Goal: Task Accomplishment & Management: Complete application form

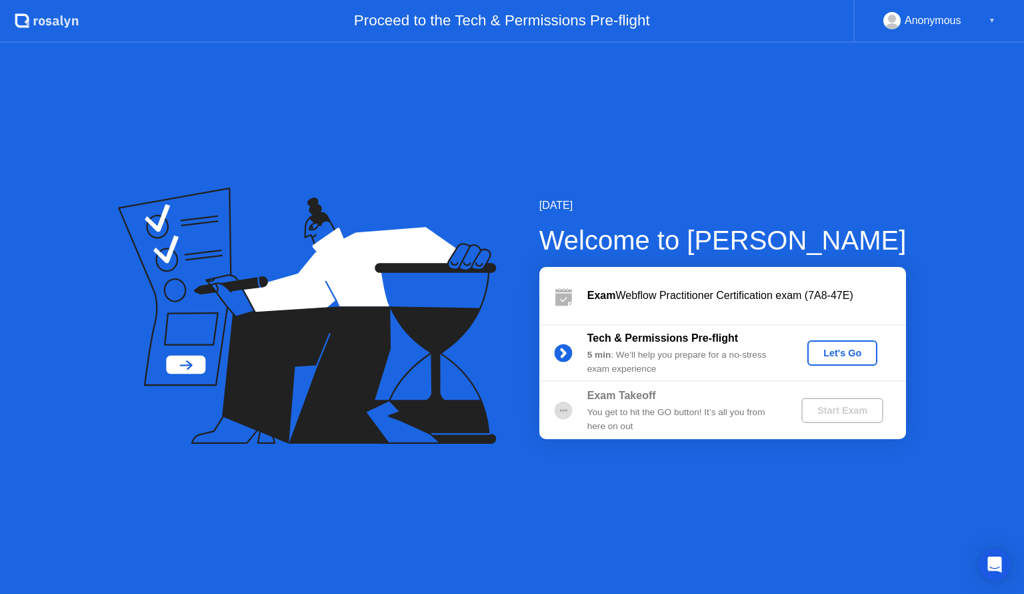
click at [845, 357] on div "Let's Go" at bounding box center [842, 352] width 59 height 11
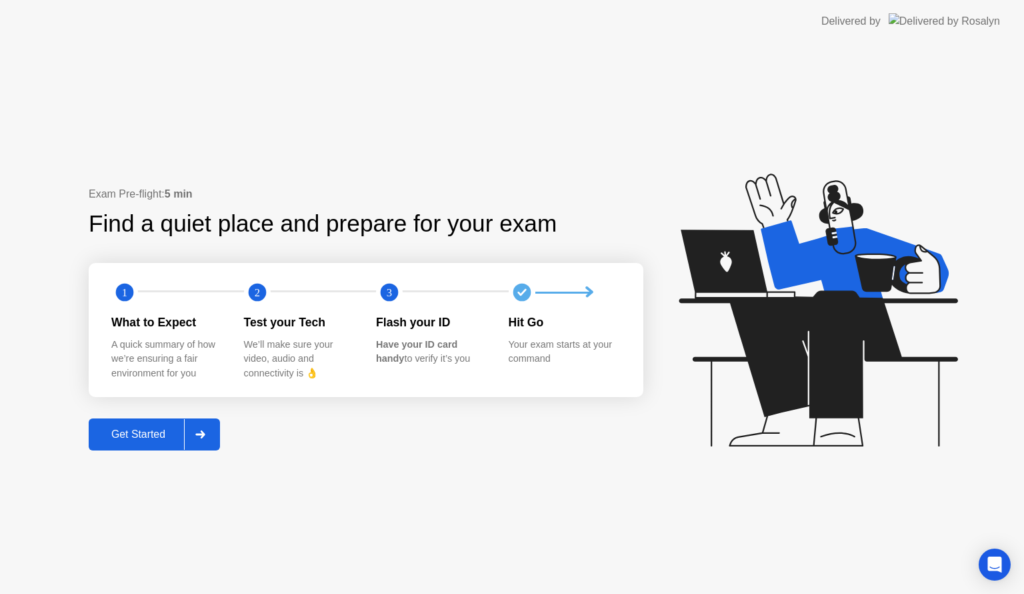
click at [143, 433] on div "Get Started" at bounding box center [138, 434] width 91 height 12
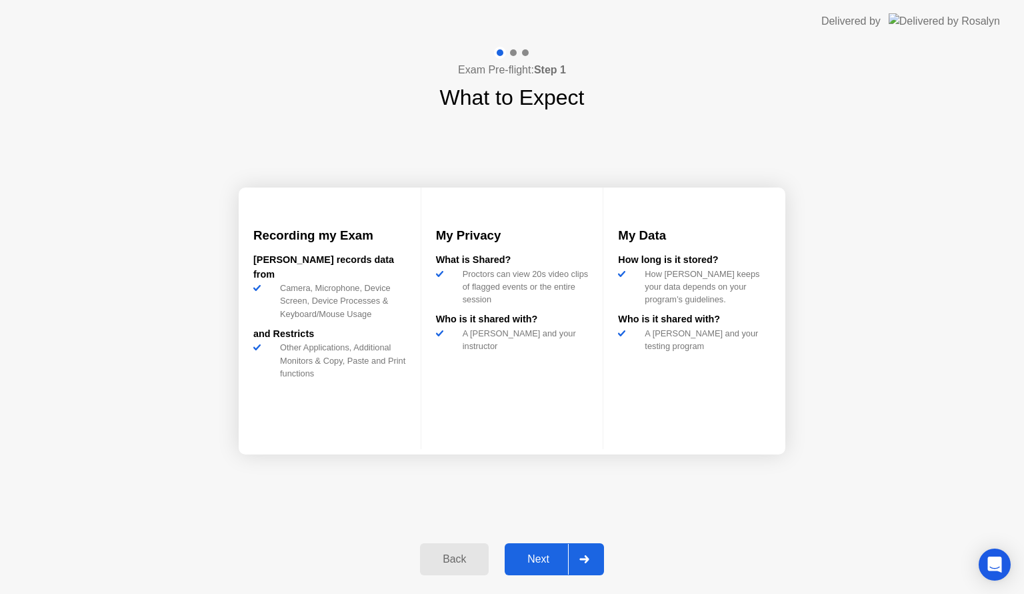
click at [546, 559] on div "Next" at bounding box center [538, 559] width 59 height 12
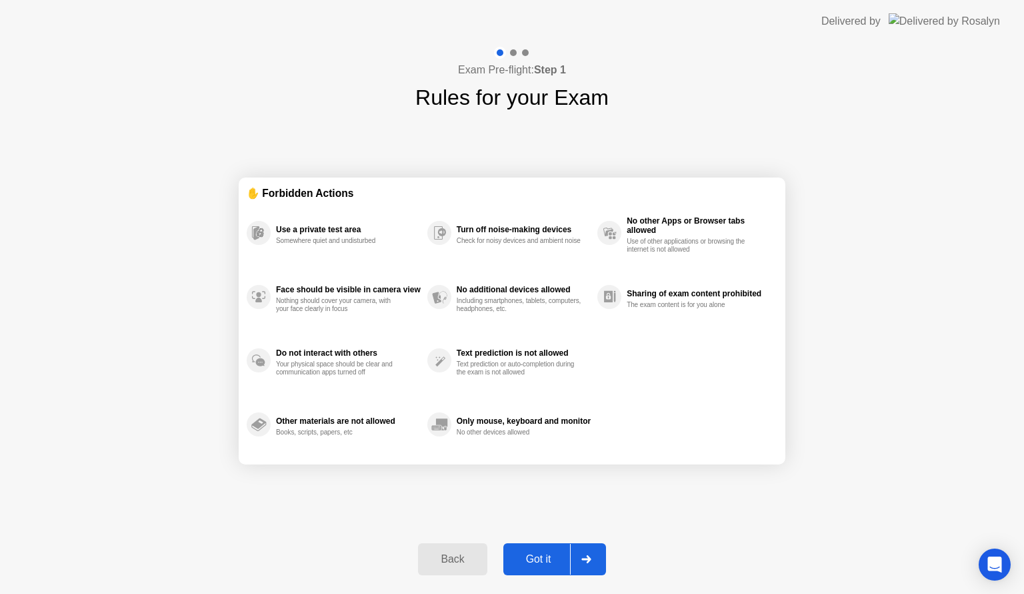
click at [533, 553] on div "Got it" at bounding box center [539, 559] width 63 height 12
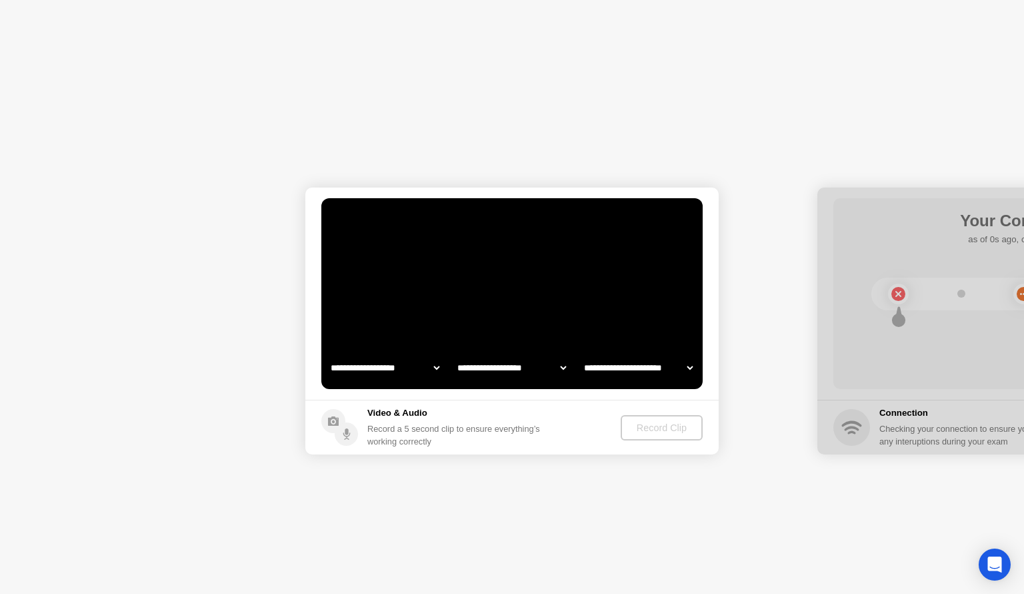
select select "**********"
select select "*******"
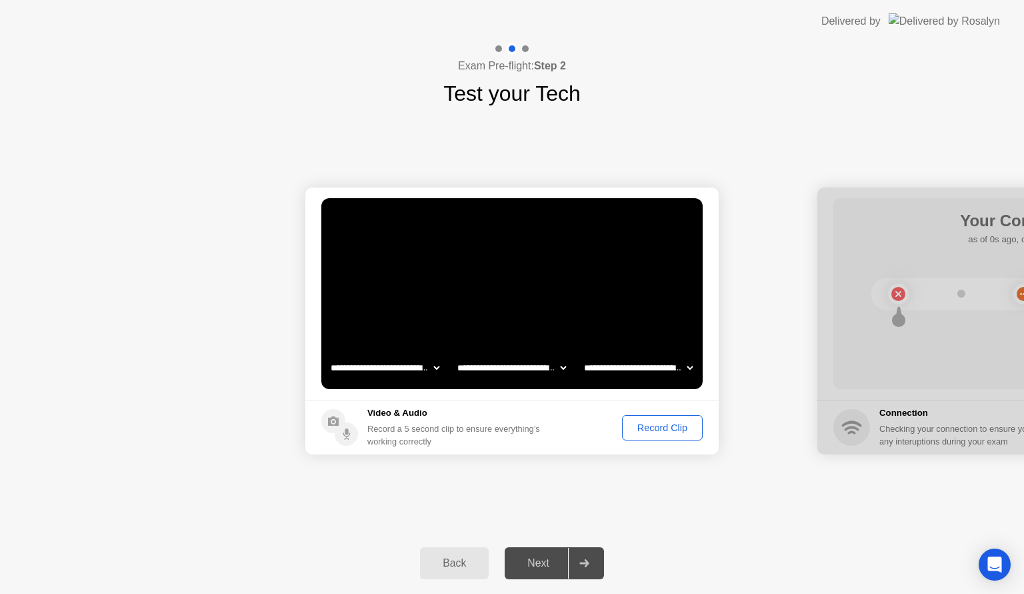
click at [547, 569] on div "Next" at bounding box center [538, 563] width 59 height 12
click at [668, 422] on div "Record Clip" at bounding box center [662, 427] width 71 height 11
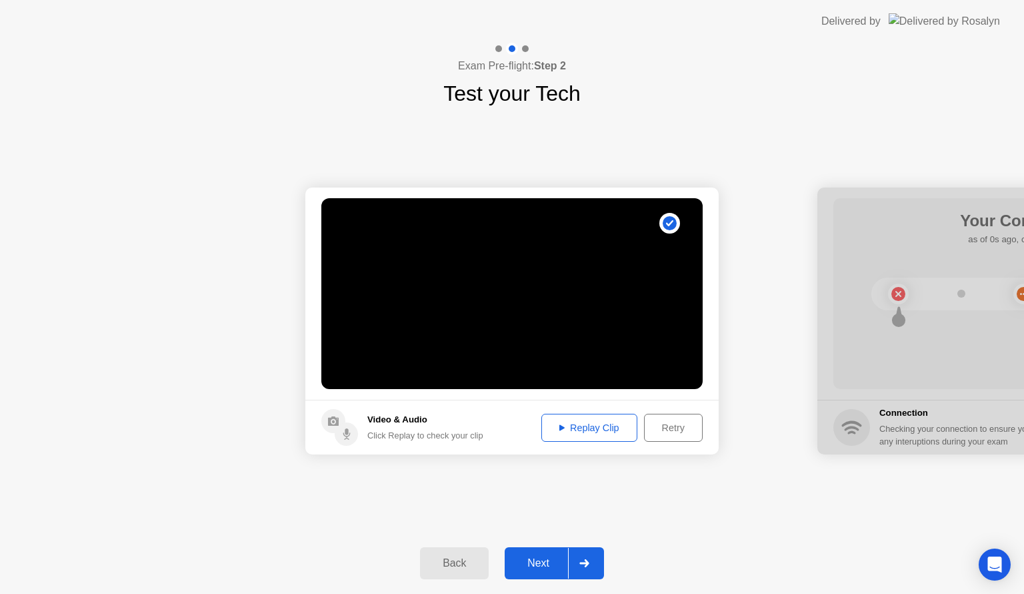
click at [578, 558] on div at bounding box center [584, 563] width 32 height 31
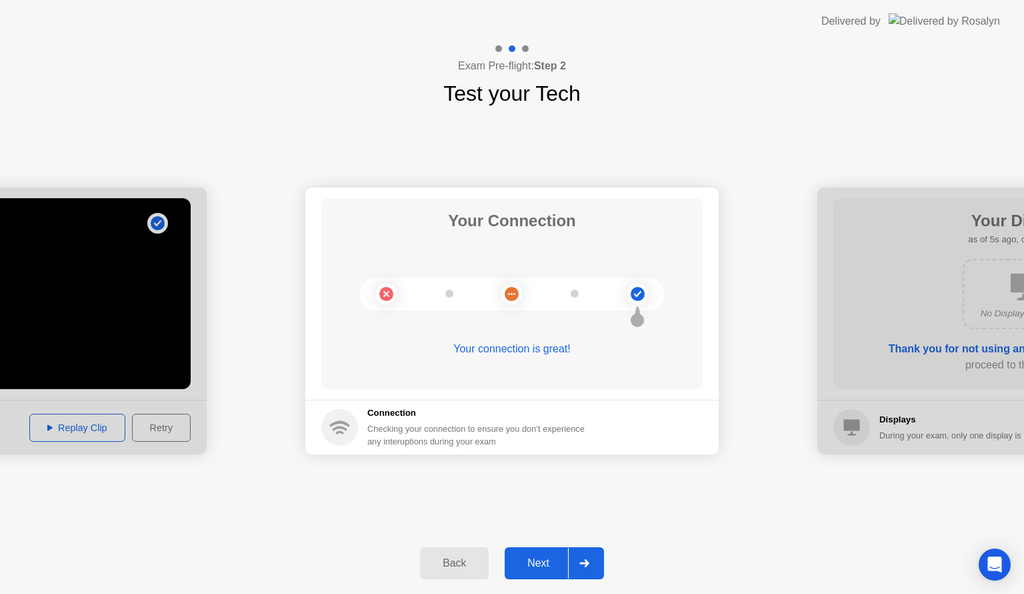
click at [578, 558] on div at bounding box center [584, 563] width 32 height 31
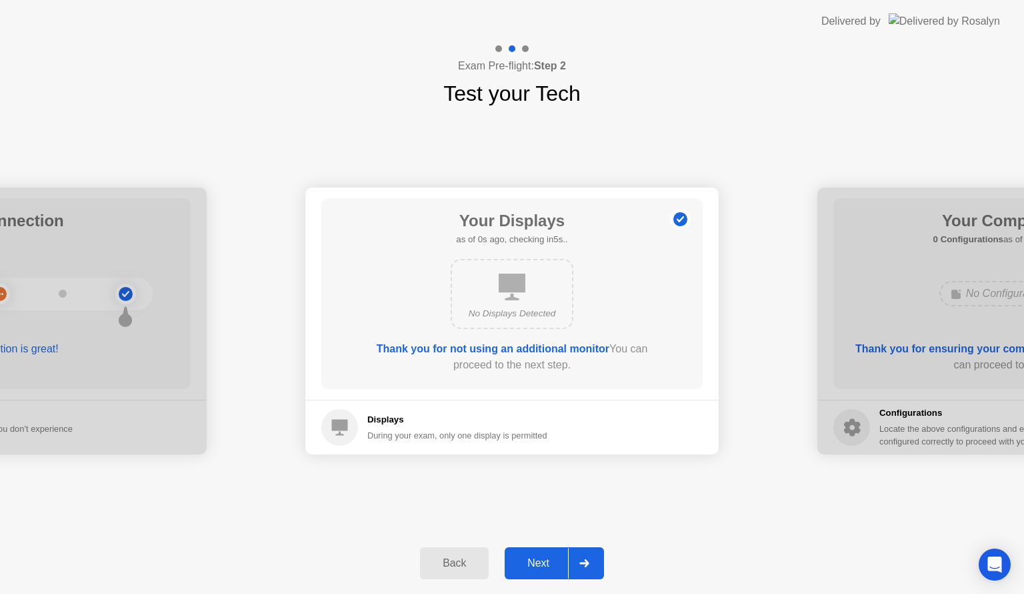
click at [578, 558] on div at bounding box center [584, 563] width 32 height 31
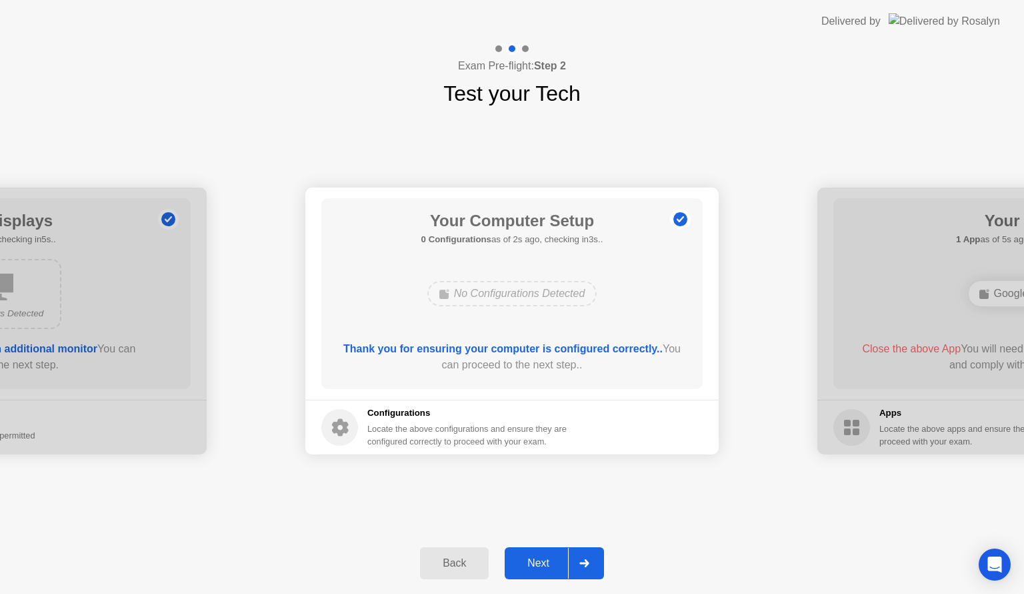
click at [578, 558] on div at bounding box center [584, 563] width 32 height 31
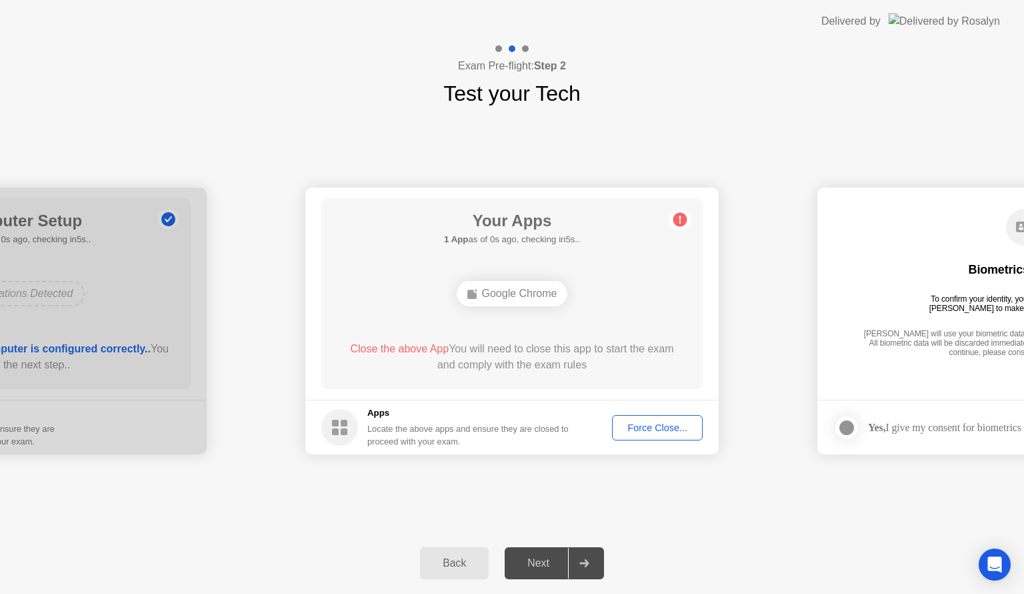
click at [638, 427] on div "Force Close..." at bounding box center [657, 427] width 81 height 11
click at [614, 319] on div "Your Apps 1 App as of 0s ago, checking in5s.. Google Chrome Close the above App…" at bounding box center [511, 293] width 381 height 191
click at [590, 311] on div "Your Apps 1 App as of 1s ago, checking in4s.. Google Chrome Close the above App…" at bounding box center [511, 293] width 381 height 191
click at [626, 424] on div "Force Close..." at bounding box center [657, 427] width 81 height 11
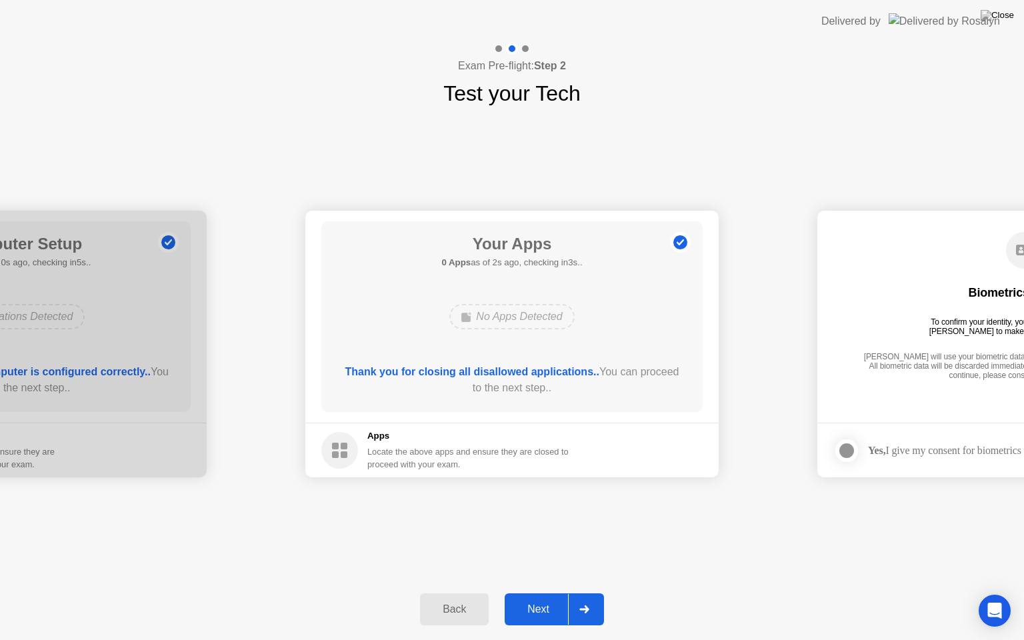
click at [546, 593] on div "Next" at bounding box center [538, 610] width 59 height 12
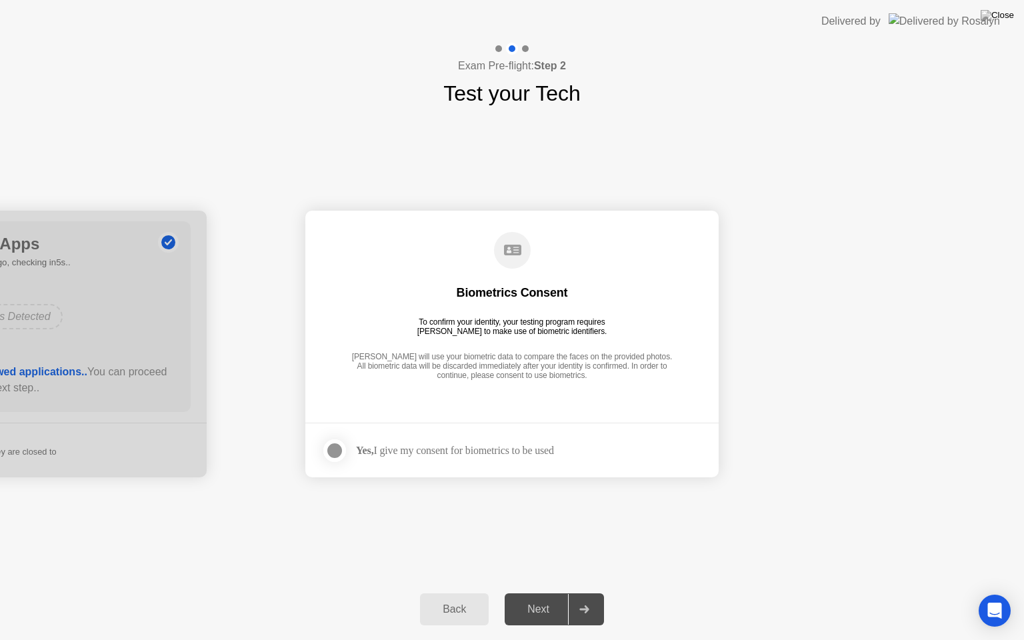
click at [339, 446] on div at bounding box center [335, 451] width 16 height 16
click at [532, 593] on div "Next" at bounding box center [538, 610] width 59 height 12
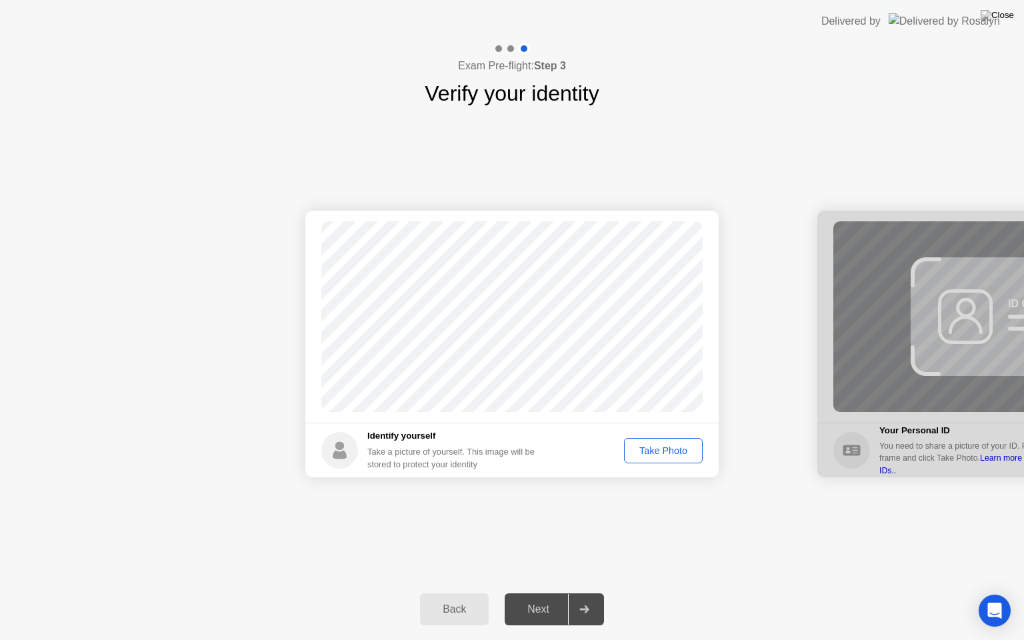
click at [662, 450] on div "Take Photo" at bounding box center [663, 451] width 69 height 11
click at [554, 593] on div "Next" at bounding box center [538, 610] width 59 height 12
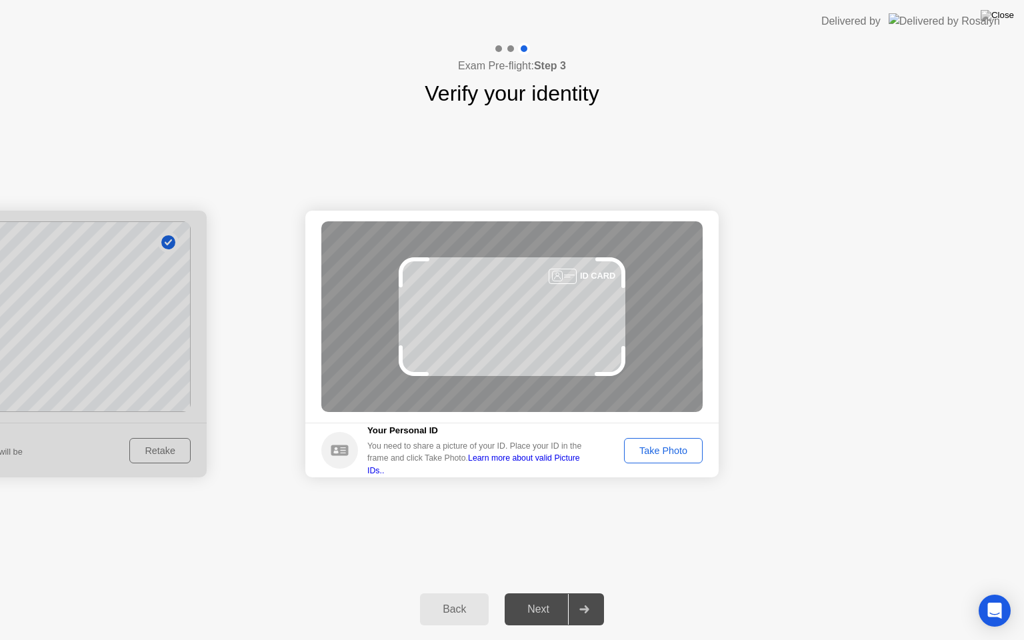
click at [662, 448] on div "Take Photo" at bounding box center [663, 451] width 69 height 11
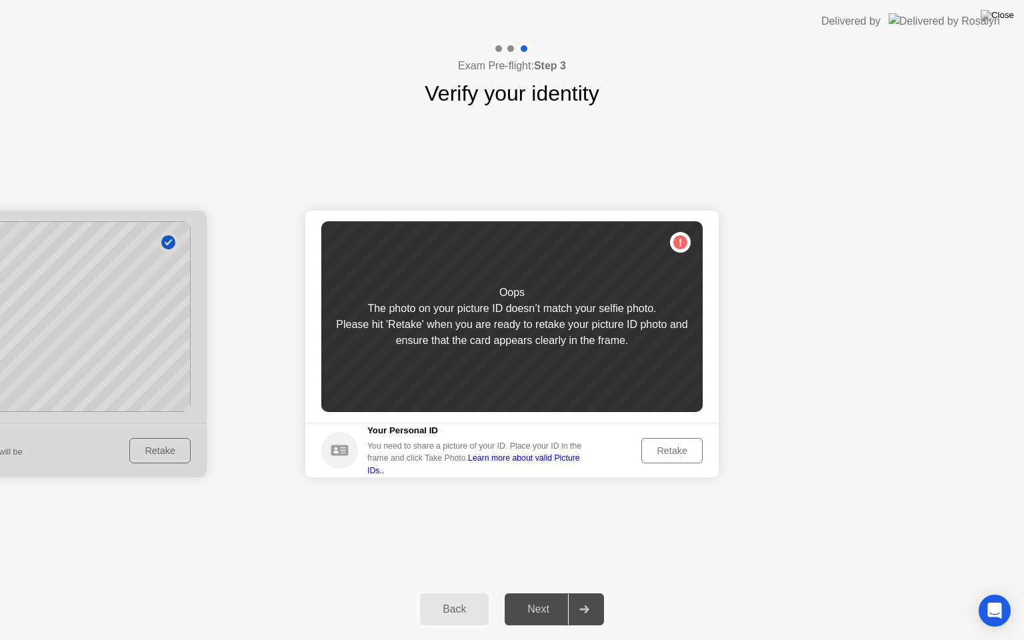
click at [662, 448] on div "Retake" at bounding box center [672, 451] width 52 height 11
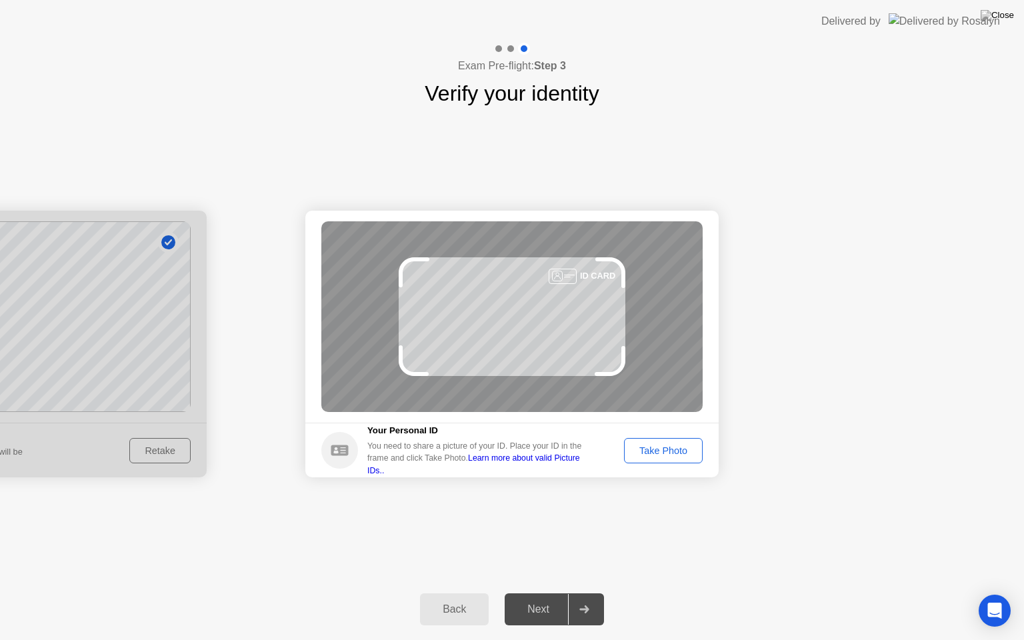
click at [662, 448] on div "Take Photo" at bounding box center [663, 451] width 69 height 11
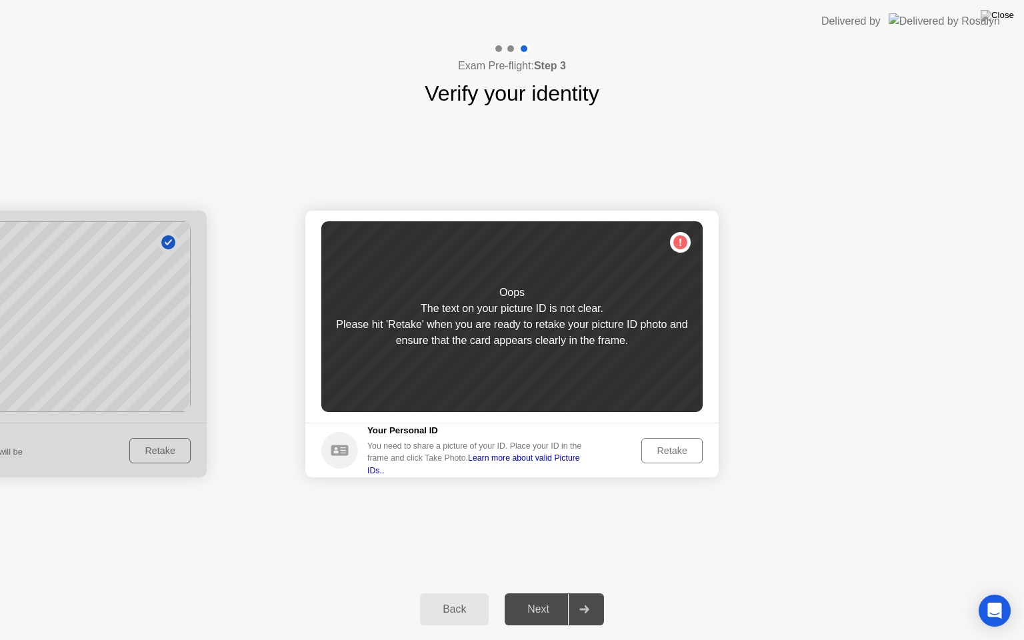
click at [662, 448] on div "Retake" at bounding box center [672, 451] width 52 height 11
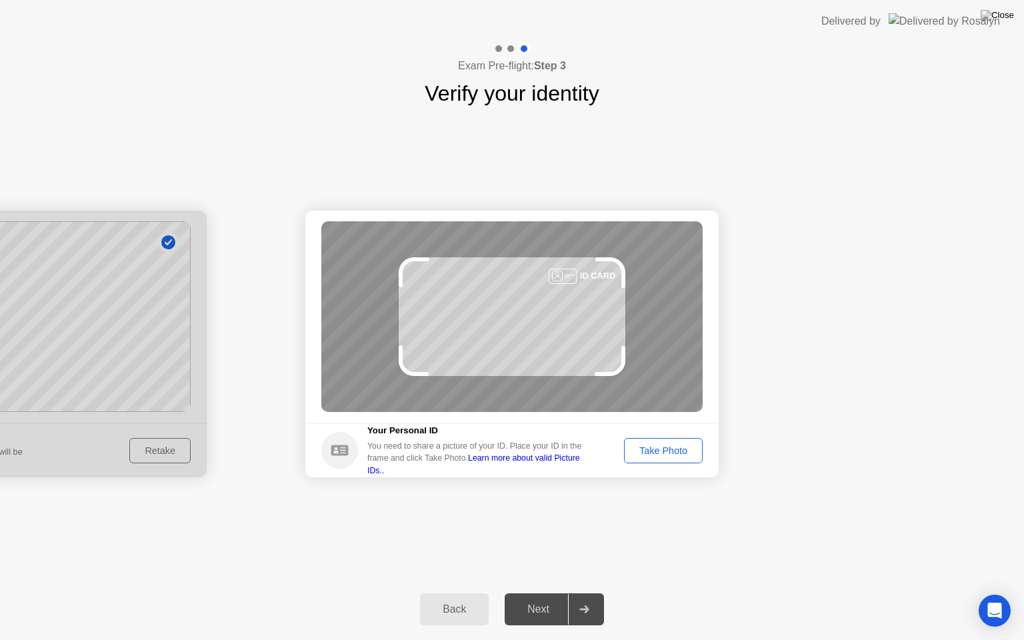
click at [662, 448] on div "Take Photo" at bounding box center [663, 451] width 69 height 11
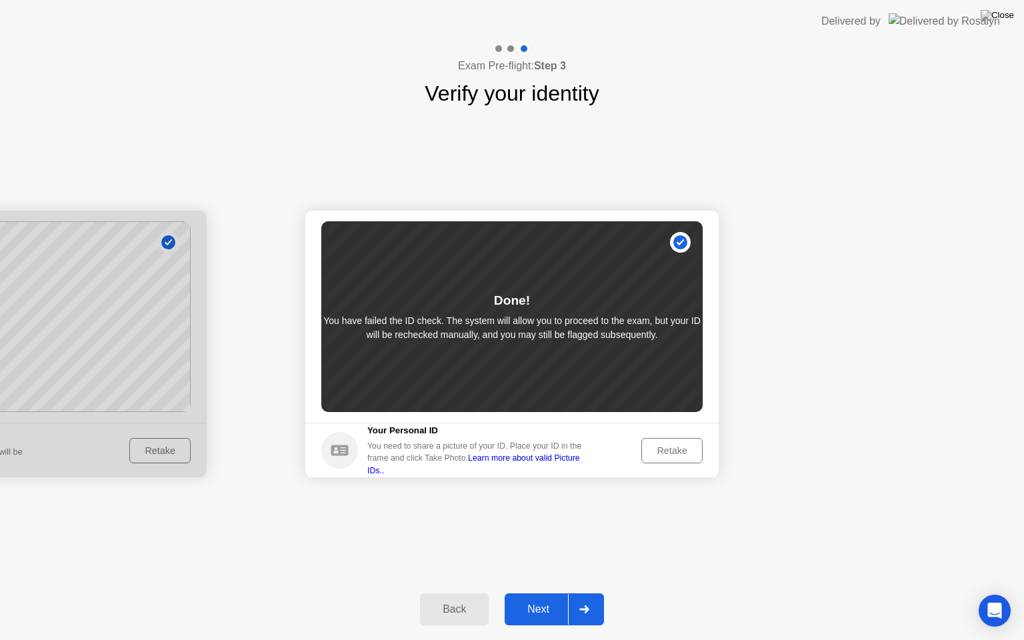
click at [662, 448] on div "Retake" at bounding box center [672, 451] width 52 height 11
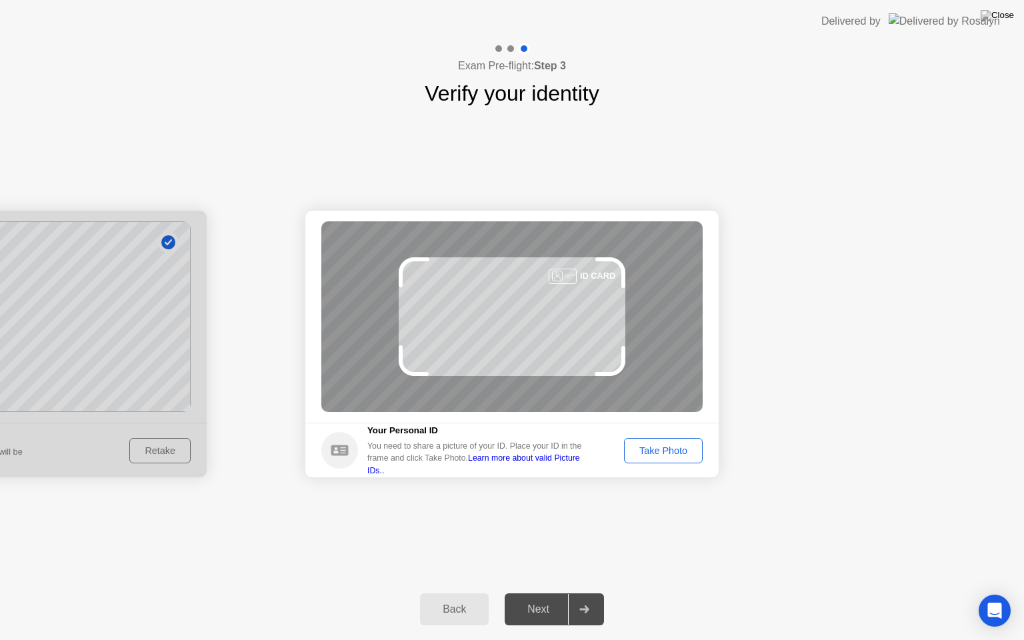
click at [662, 448] on div "Take Photo" at bounding box center [663, 451] width 69 height 11
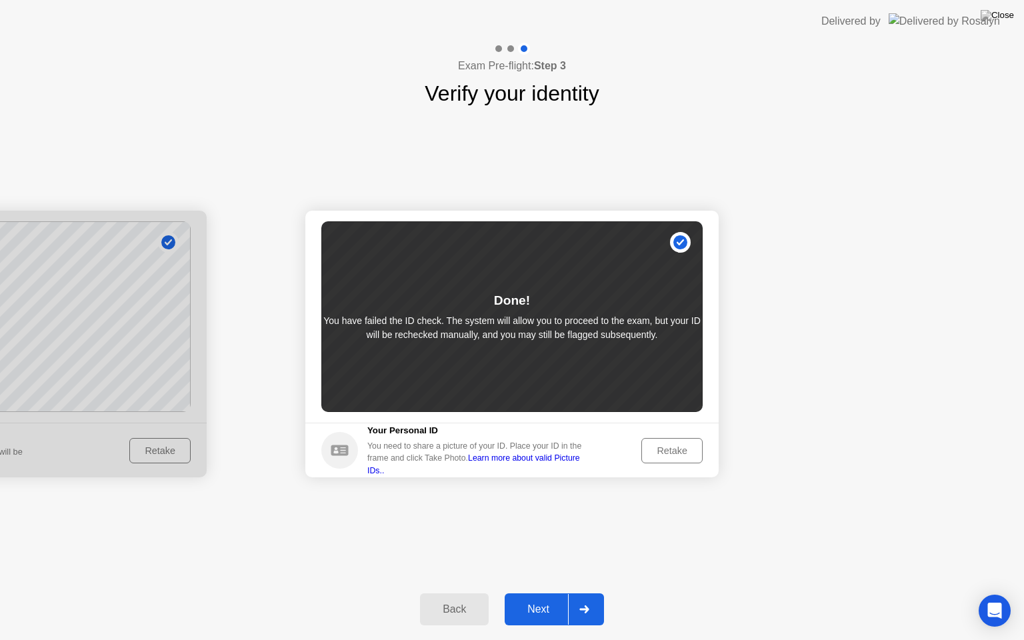
click at [547, 593] on div "Next" at bounding box center [538, 610] width 59 height 12
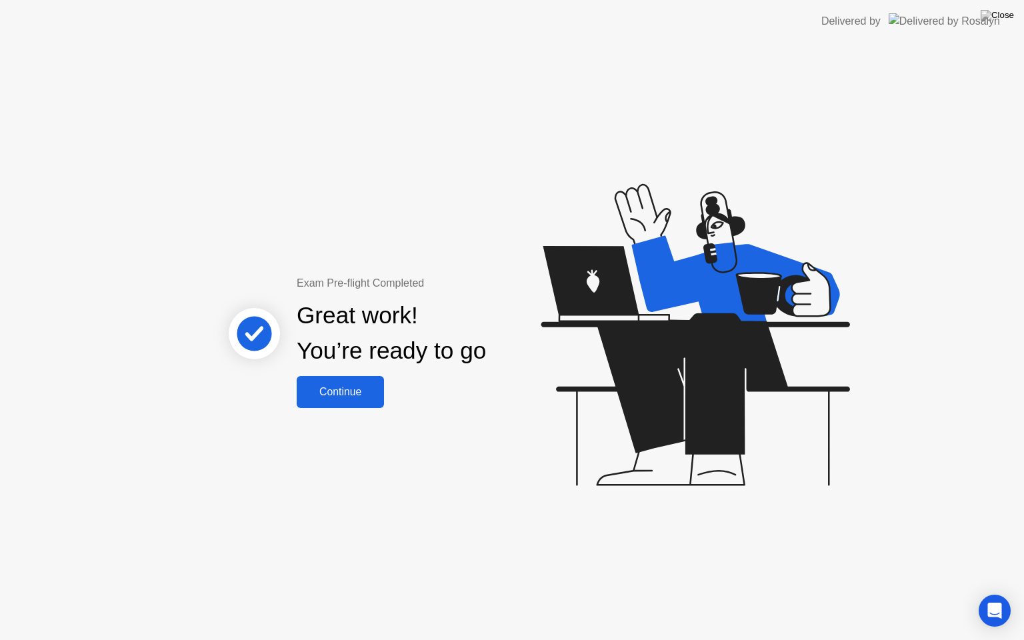
click at [349, 389] on div "Continue" at bounding box center [340, 392] width 79 height 12
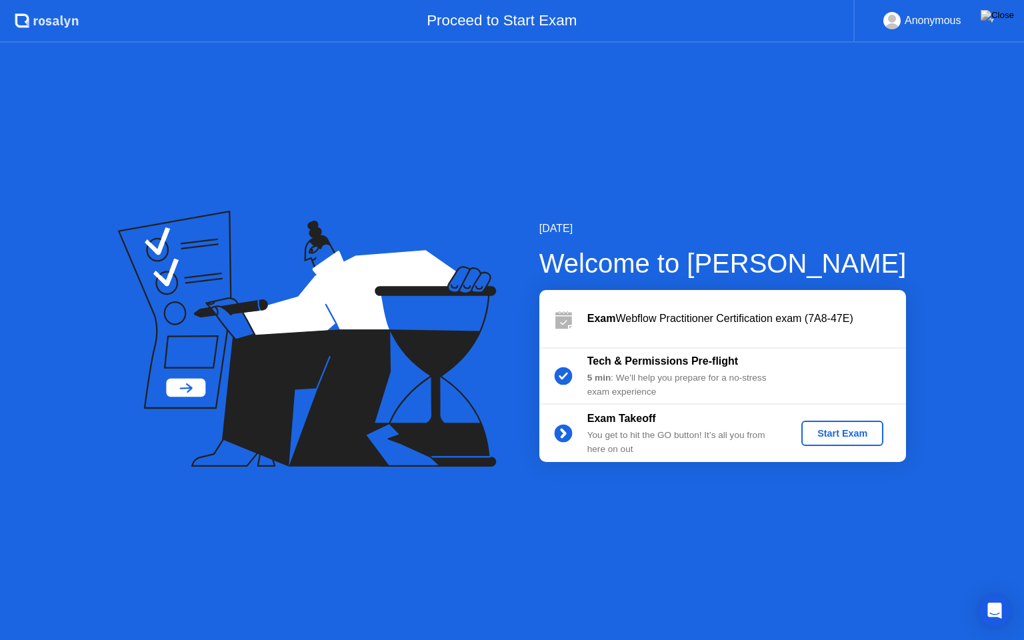
click at [832, 439] on div "Start Exam" at bounding box center [842, 433] width 71 height 11
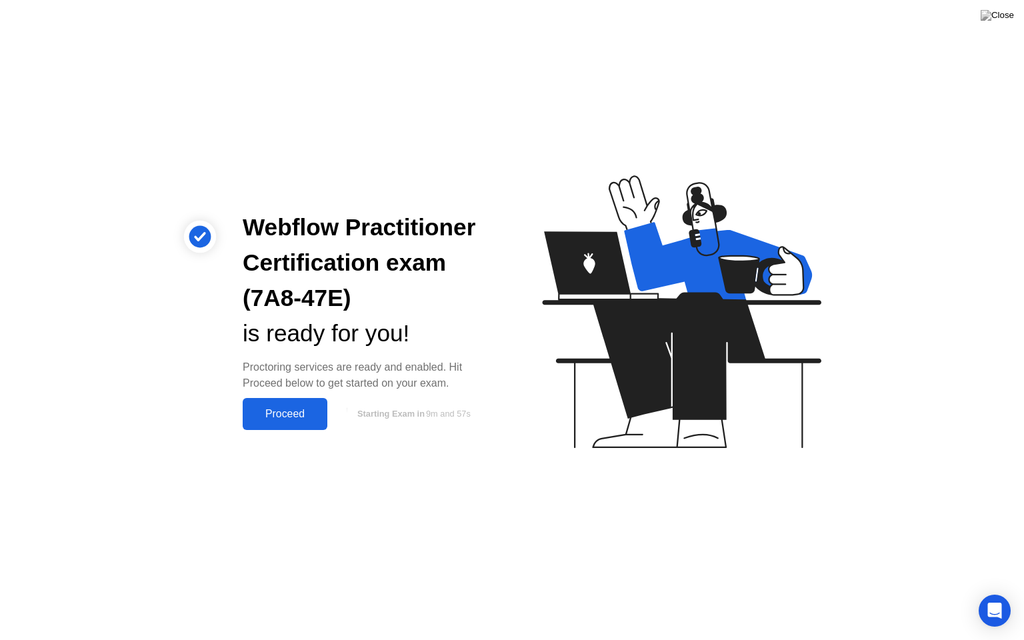
click at [280, 408] on div "Proceed" at bounding box center [285, 414] width 77 height 12
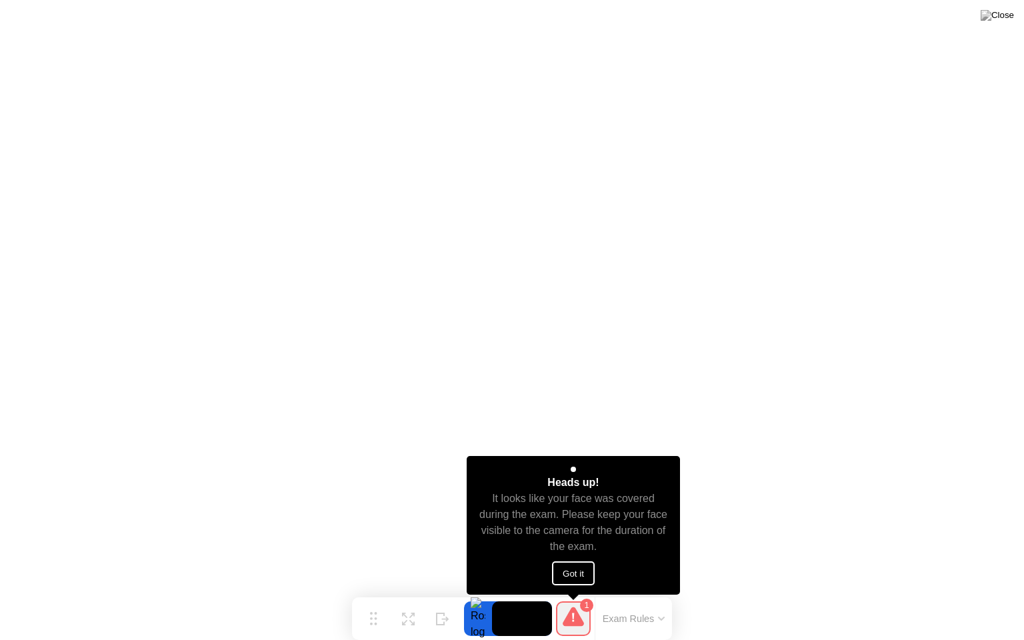
click at [564, 570] on button "Got it" at bounding box center [573, 574] width 43 height 24
